Goal: Task Accomplishment & Management: Manage account settings

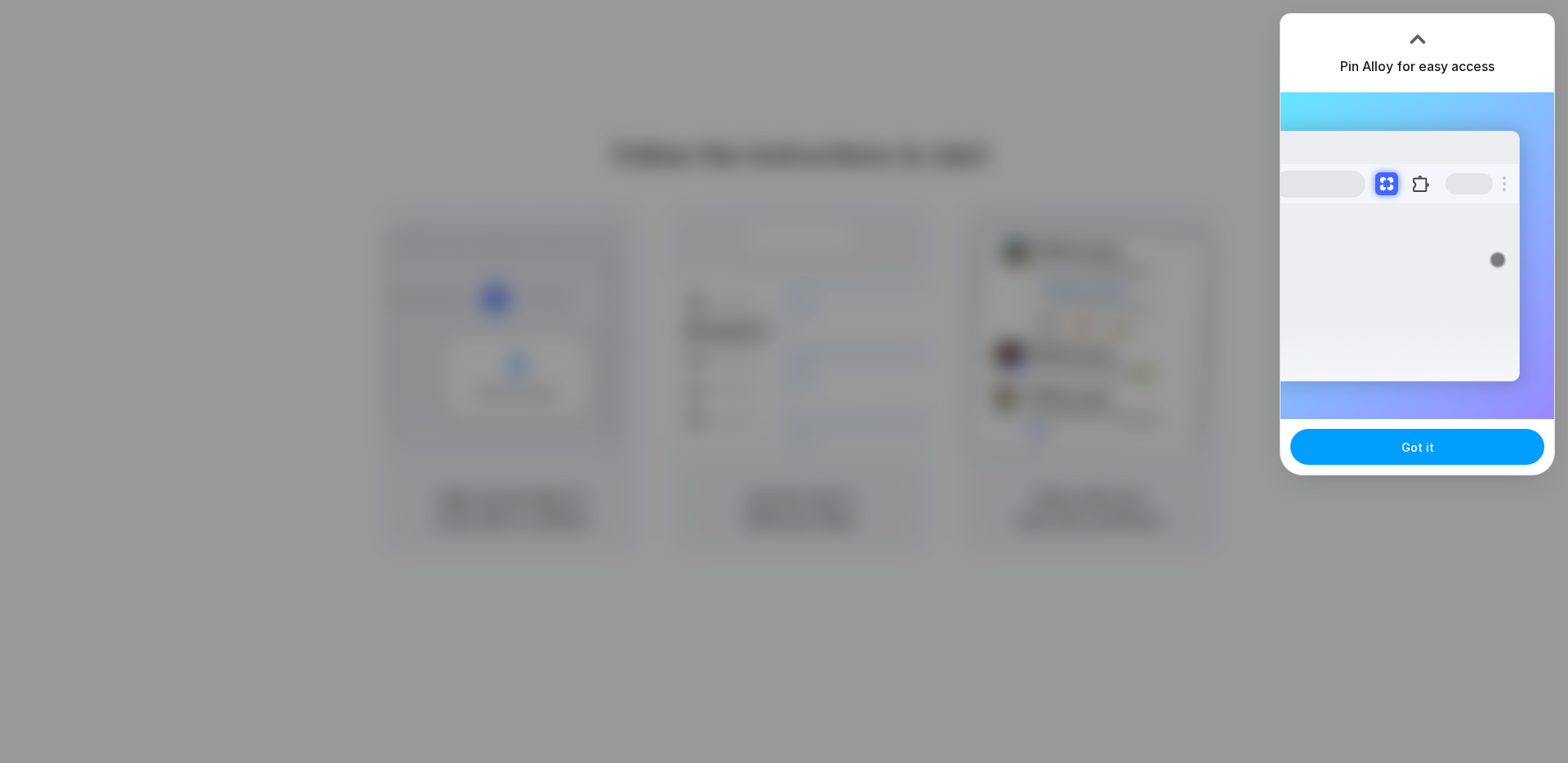
click at [1352, 438] on button "Got it" at bounding box center [1417, 446] width 254 height 36
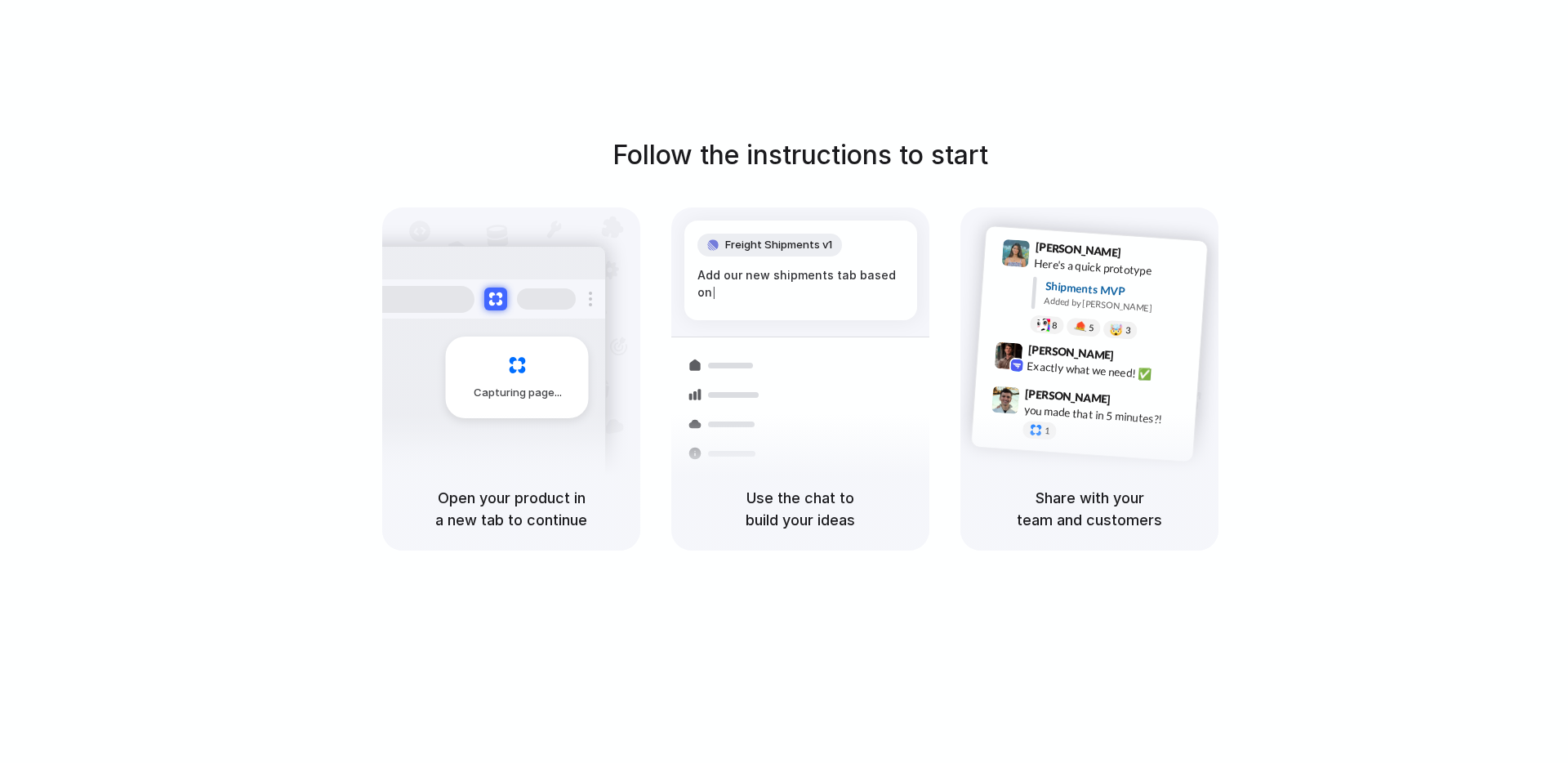
click at [944, 26] on div "Follow the instructions to start Capturing page Open your product in a new tab …" at bounding box center [800, 397] width 1601 height 795
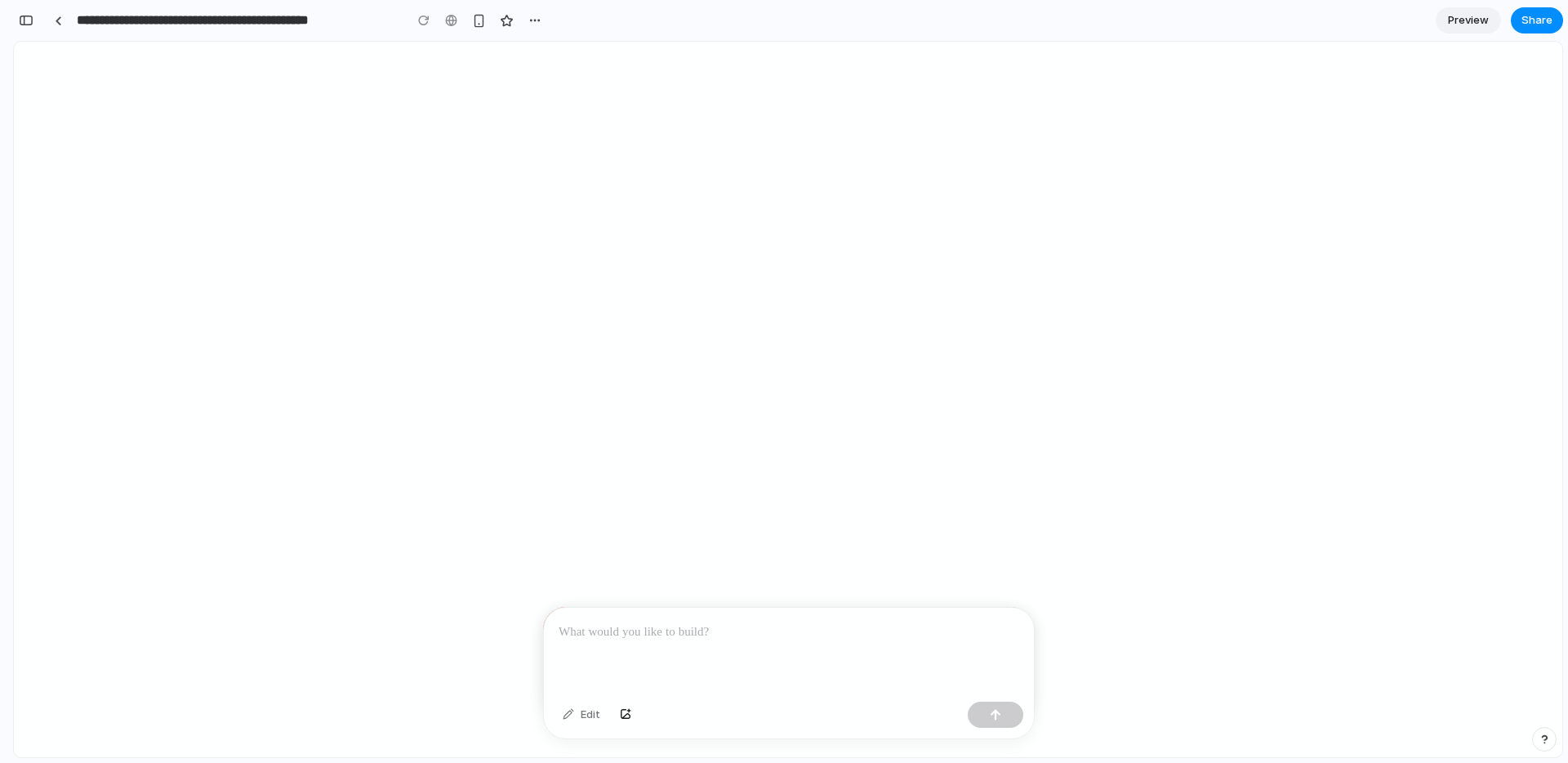
scroll to position [0, 15]
click at [540, 25] on div "button" at bounding box center [535, 20] width 13 height 13
click at [558, 88] on span "Delete" at bounding box center [567, 83] width 34 height 17
